Goal: Use online tool/utility: Utilize a website feature to perform a specific function

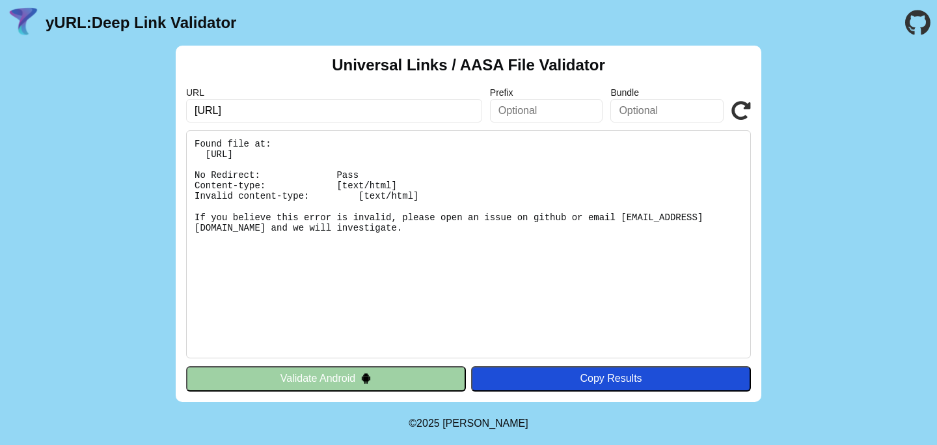
click at [819, 169] on div "Universal Links / AASA File Validator URL [URL] Prefix Bundle Validate Found fi…" at bounding box center [468, 224] width 937 height 356
click at [307, 220] on pre "Found file at: [URL] No Redirect: Pass Content-type: [text/html] Invalid conten…" at bounding box center [468, 244] width 565 height 228
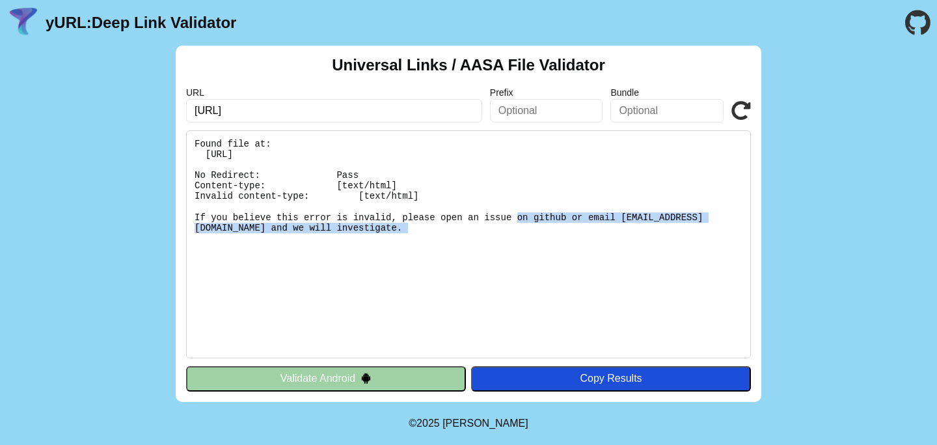
click at [307, 220] on pre "Found file at: [URL] No Redirect: Pass Content-type: [text/html] Invalid conten…" at bounding box center [468, 244] width 565 height 228
click at [398, 260] on pre "Found file at: [URL] No Redirect: Pass Content-type: [text/html] Invalid conten…" at bounding box center [468, 244] width 565 height 228
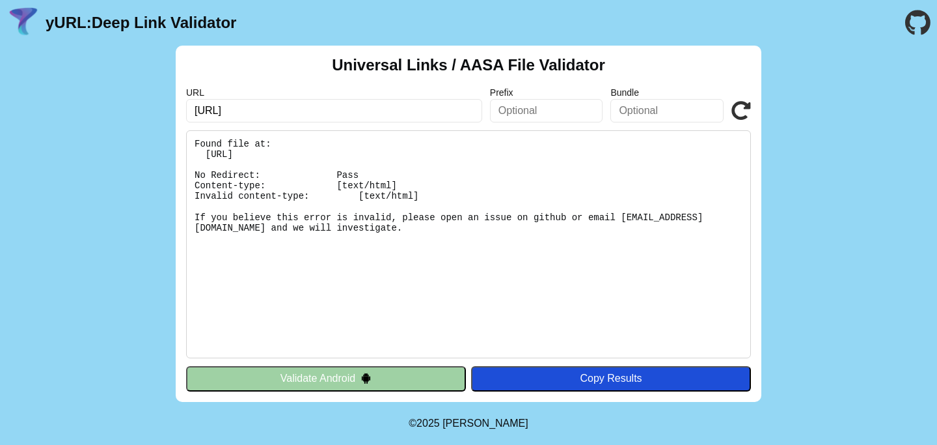
click at [741, 115] on icon at bounding box center [742, 111] width 20 height 20
click at [784, 292] on div "Universal Links / AASA File Validator URL [URL] Prefix Bundle Validate Found fi…" at bounding box center [468, 224] width 937 height 356
click at [404, 153] on pre "Found file at: [URL] No Redirect: Pass Content-type: [text/html] Invalid conten…" at bounding box center [468, 244] width 565 height 228
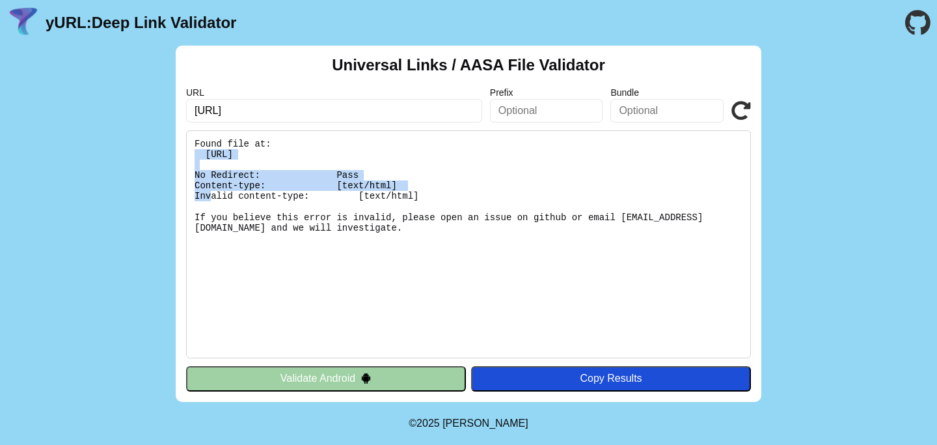
click at [404, 153] on pre "Found file at: [URL] No Redirect: Pass Content-type: [text/html] Invalid conten…" at bounding box center [468, 244] width 565 height 228
click at [361, 115] on input "[URL]" at bounding box center [334, 110] width 296 height 23
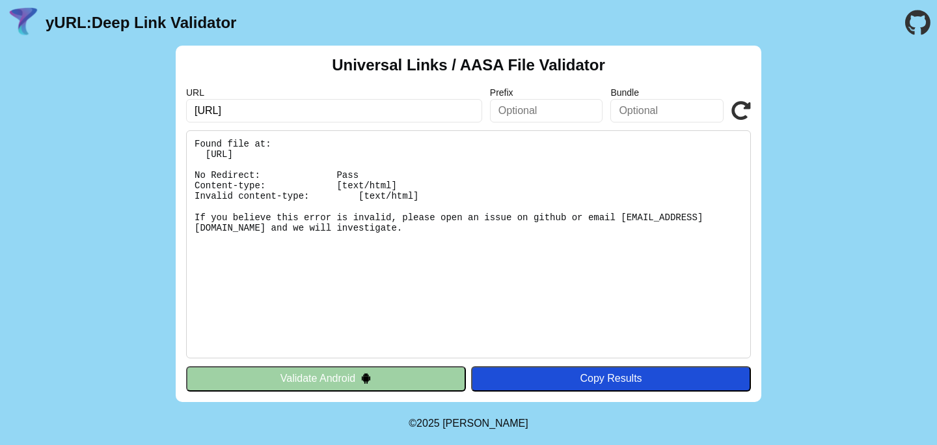
click at [361, 115] on input "[URL]" at bounding box center [334, 110] width 296 height 23
click at [155, 131] on div "Universal Links / AASA File Validator URL [URL] Prefix Bundle Validate Found fi…" at bounding box center [468, 224] width 937 height 356
